Goal: Find specific page/section

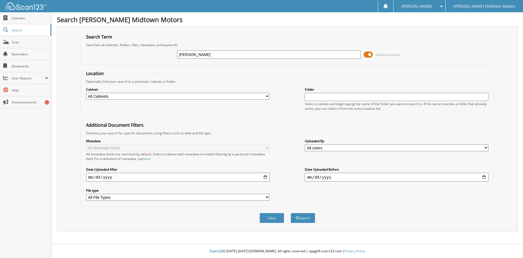
type input "[PERSON_NAME]"
click at [291, 213] on button "Search" at bounding box center [303, 218] width 25 height 10
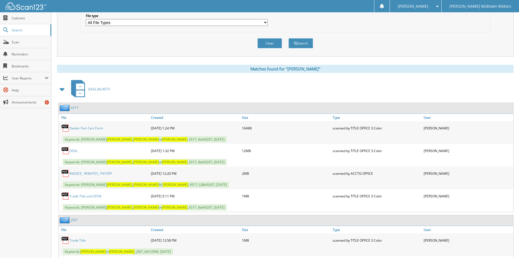
scroll to position [235, 0]
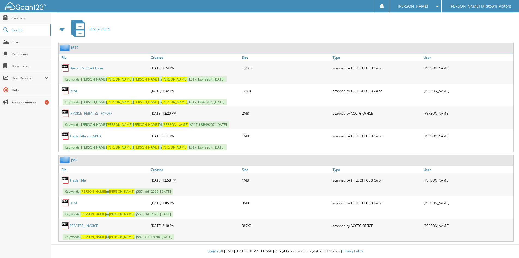
click at [71, 91] on link "DEAL" at bounding box center [73, 90] width 8 height 5
